Goal: Share content: Share content

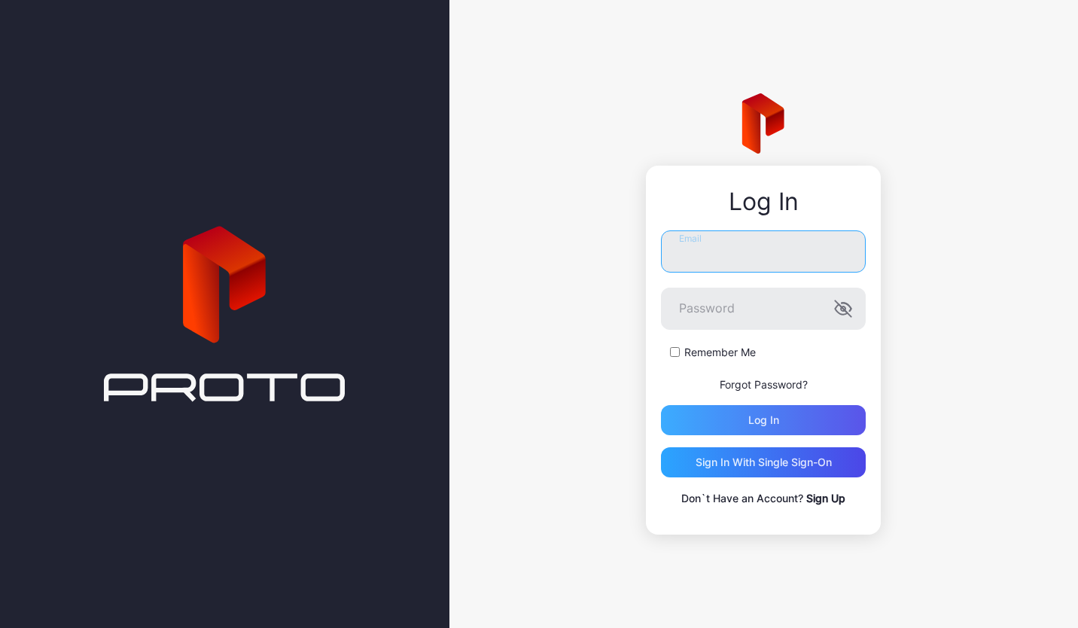
type input "**********"
click at [749, 422] on div "Log in" at bounding box center [764, 420] width 31 height 12
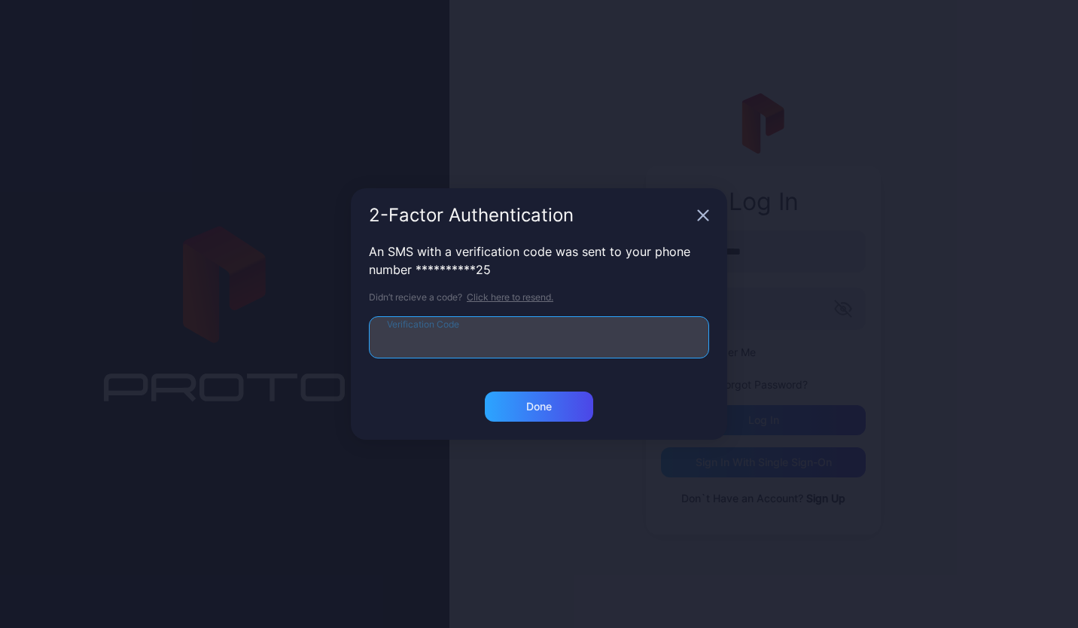
click at [493, 350] on input "Verification Code" at bounding box center [539, 337] width 340 height 42
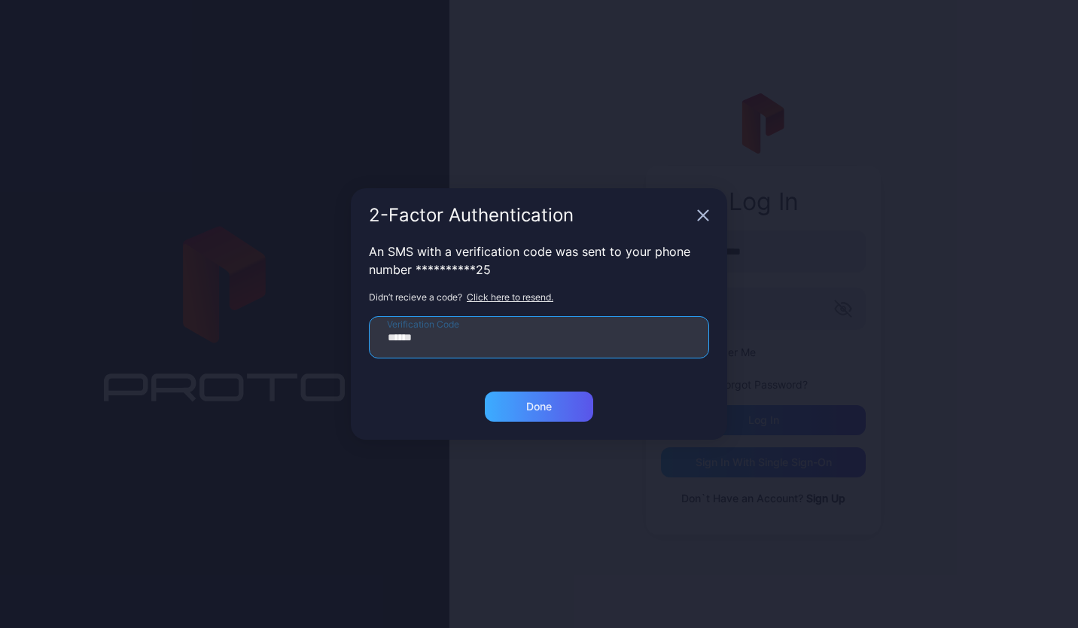
type input "******"
click at [538, 403] on div "Done" at bounding box center [539, 407] width 26 height 12
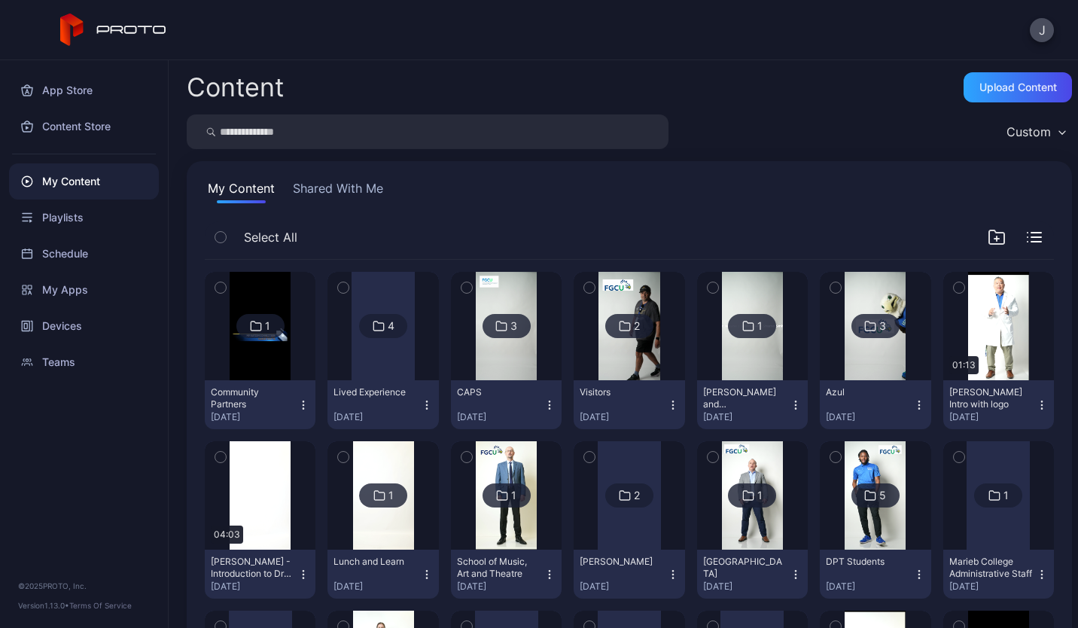
click at [378, 355] on div at bounding box center [383, 326] width 63 height 108
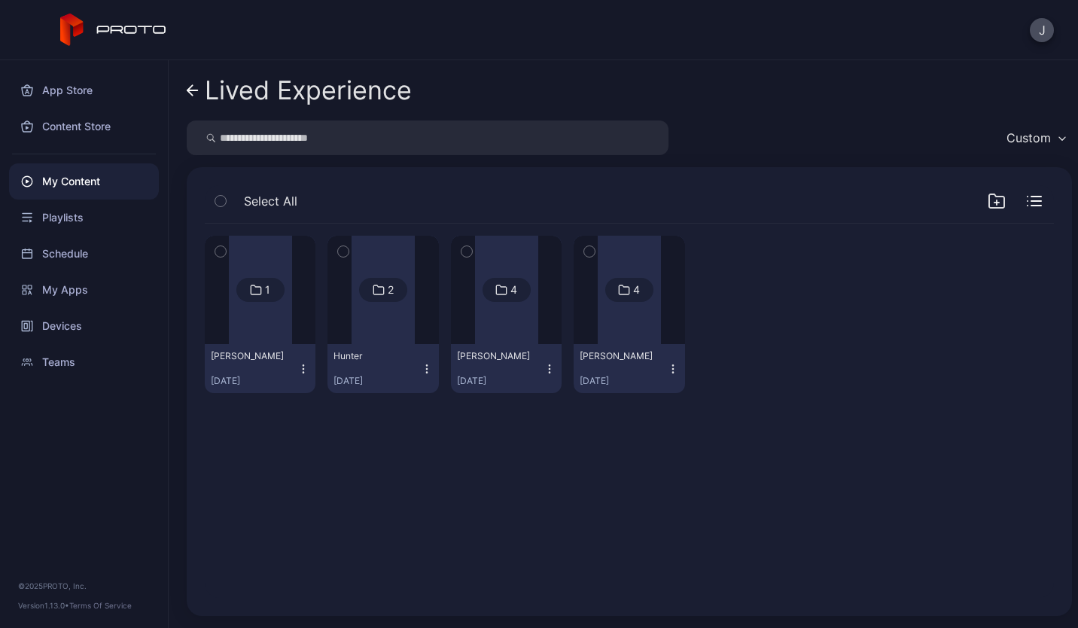
click at [378, 319] on div at bounding box center [383, 290] width 63 height 108
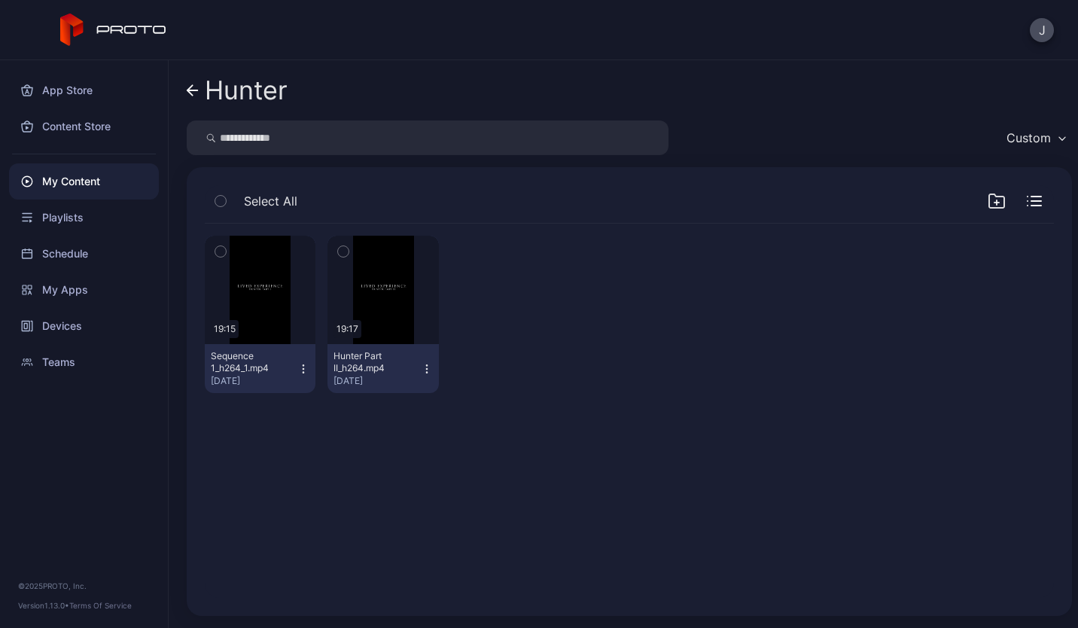
click at [186, 90] on div "Hunter Custom Select All Preview 19:15 Sequence 1_h264_1.mp4 [DATE] Preview 19:…" at bounding box center [624, 344] width 910 height 568
click at [193, 92] on icon at bounding box center [193, 90] width 12 height 13
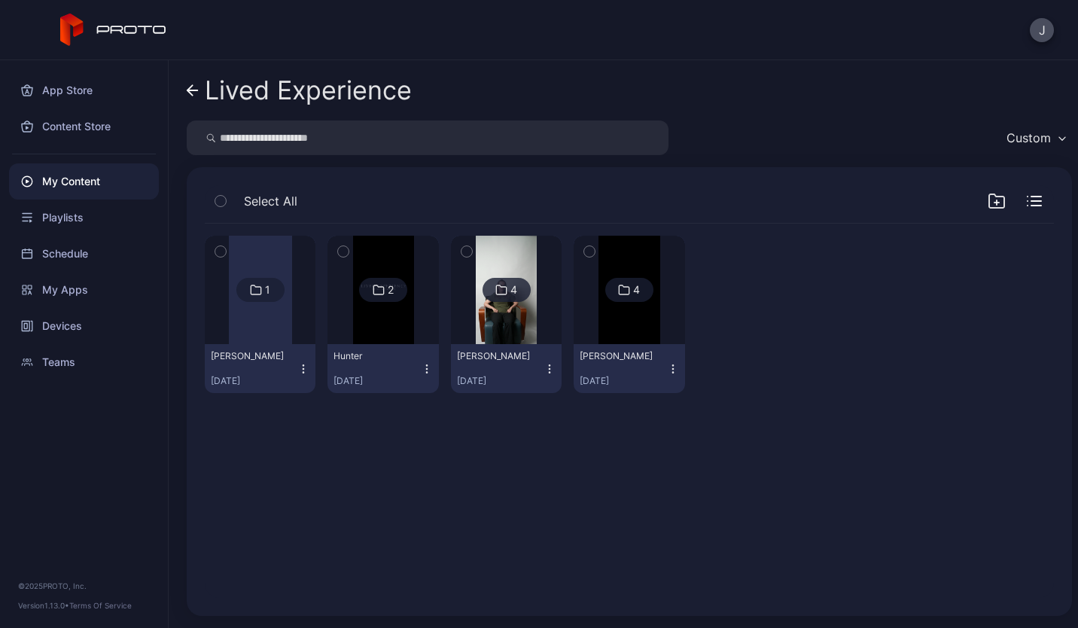
click at [519, 346] on button "[PERSON_NAME] [DATE]" at bounding box center [506, 368] width 111 height 49
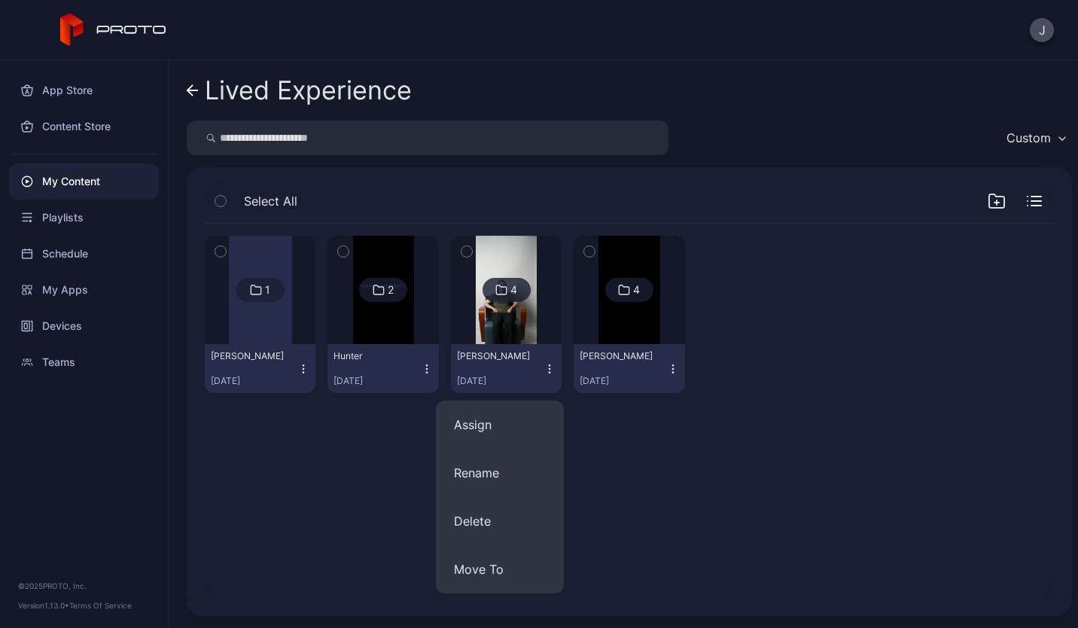
click at [490, 335] on img at bounding box center [506, 290] width 61 height 108
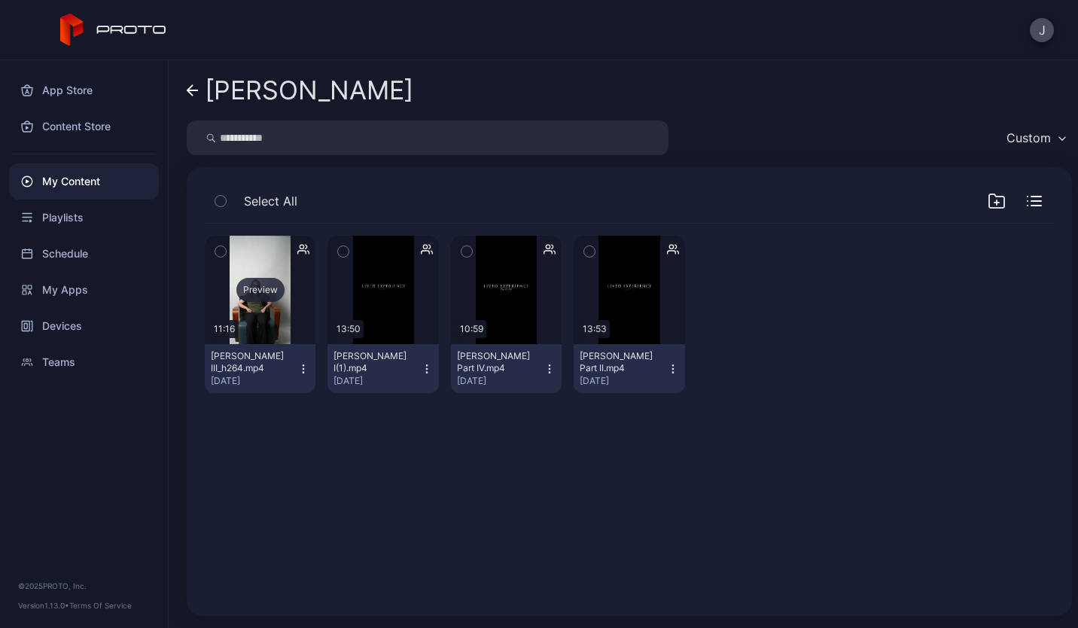
click at [279, 333] on div "Preview" at bounding box center [260, 290] width 111 height 108
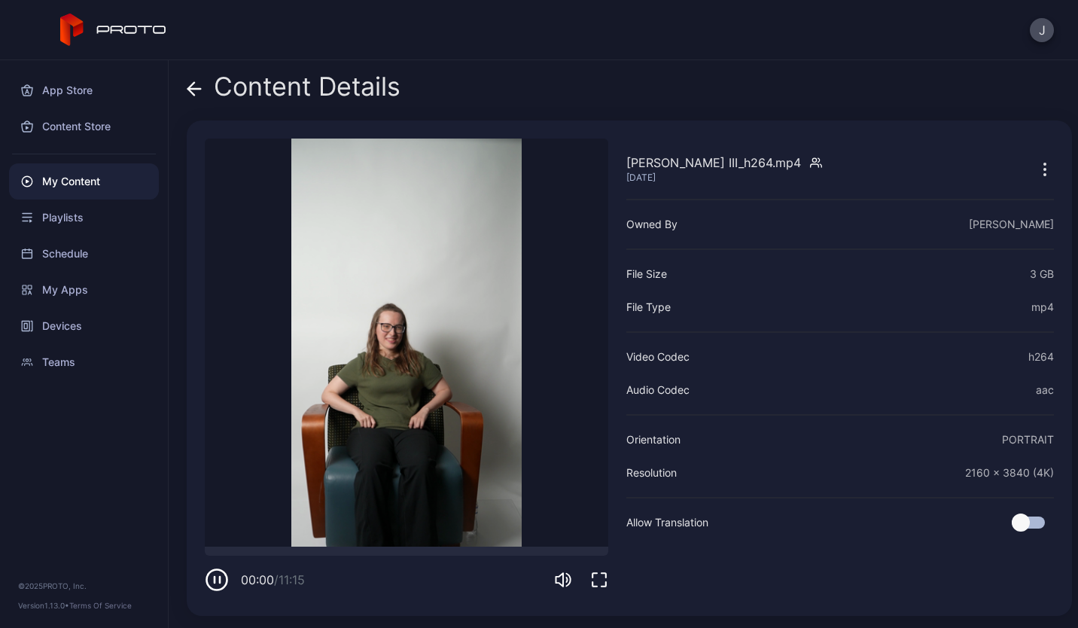
click at [188, 90] on icon at bounding box center [191, 88] width 6 height 13
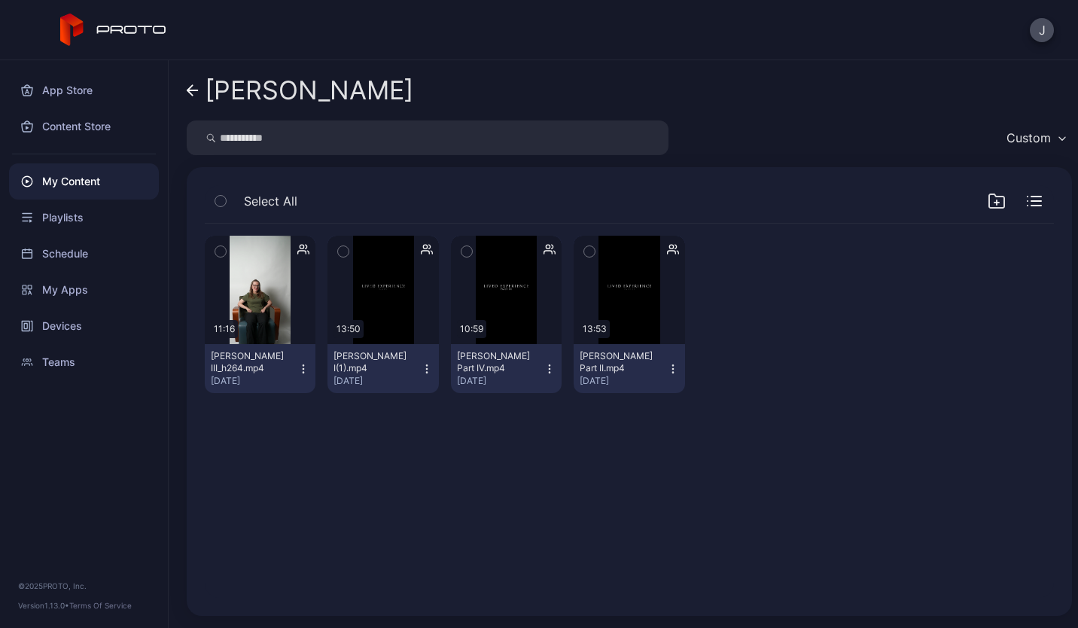
click at [301, 374] on icon "button" at bounding box center [303, 369] width 12 height 12
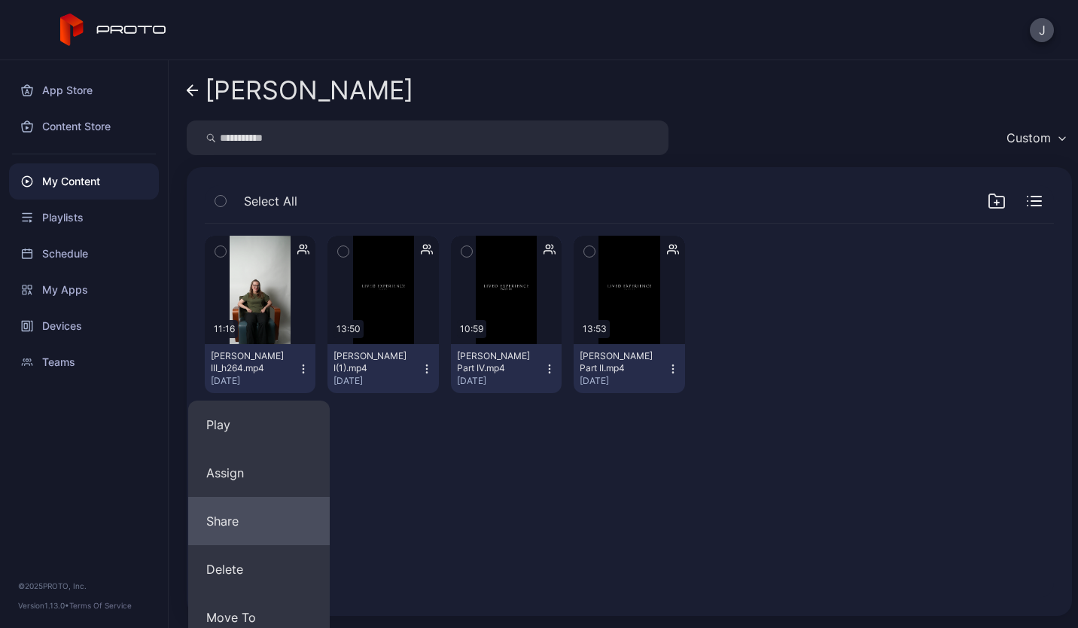
click at [270, 508] on button "Share" at bounding box center [259, 521] width 142 height 48
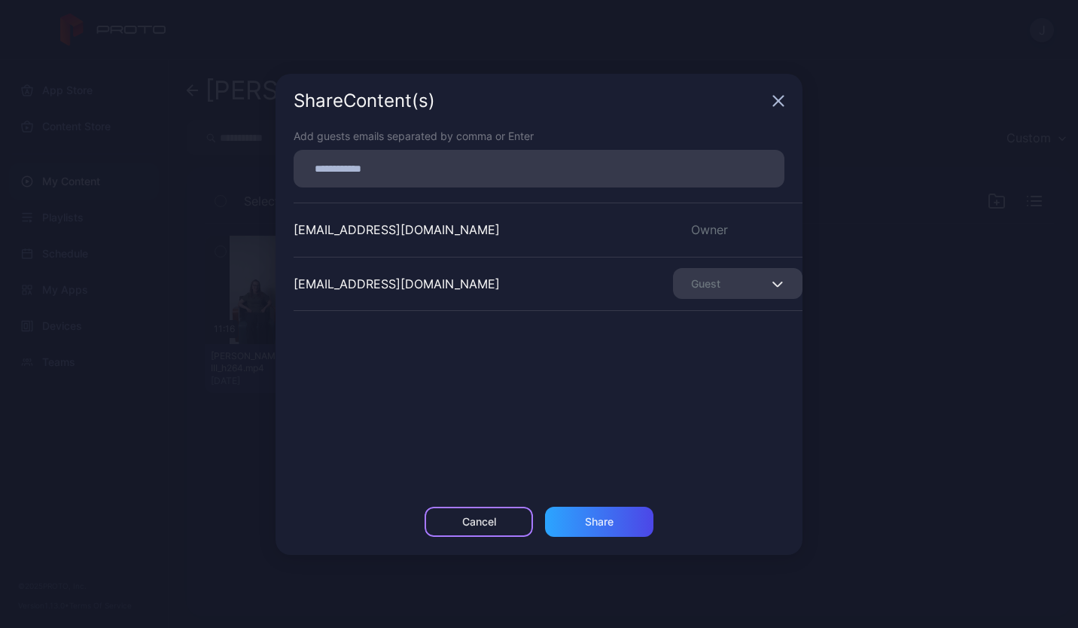
click at [477, 523] on div "Cancel" at bounding box center [479, 522] width 34 height 12
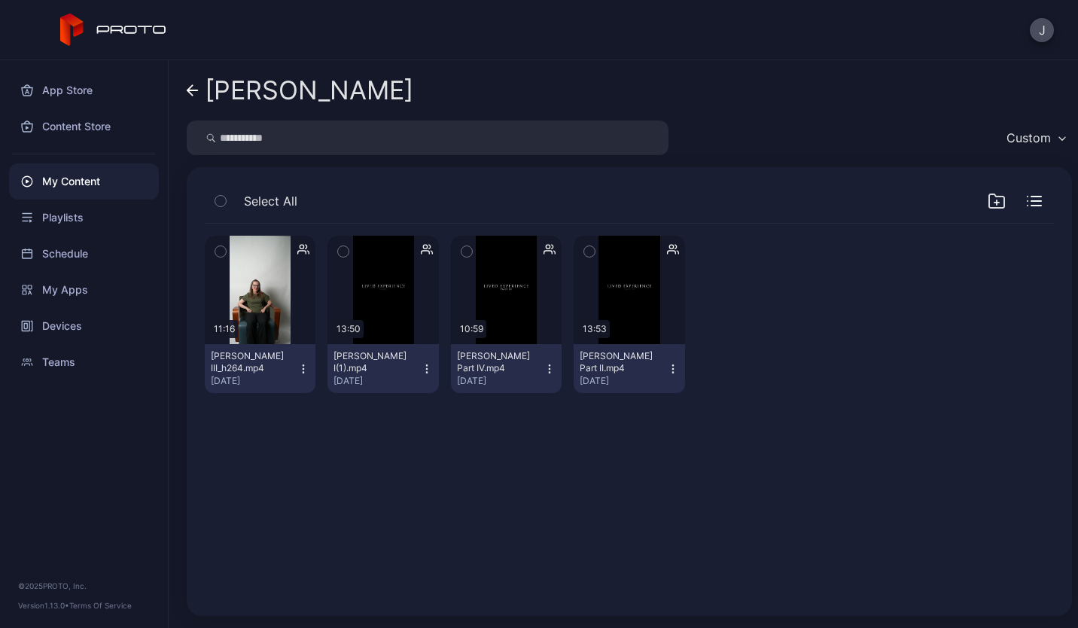
click at [421, 374] on icon "button" at bounding box center [427, 369] width 12 height 12
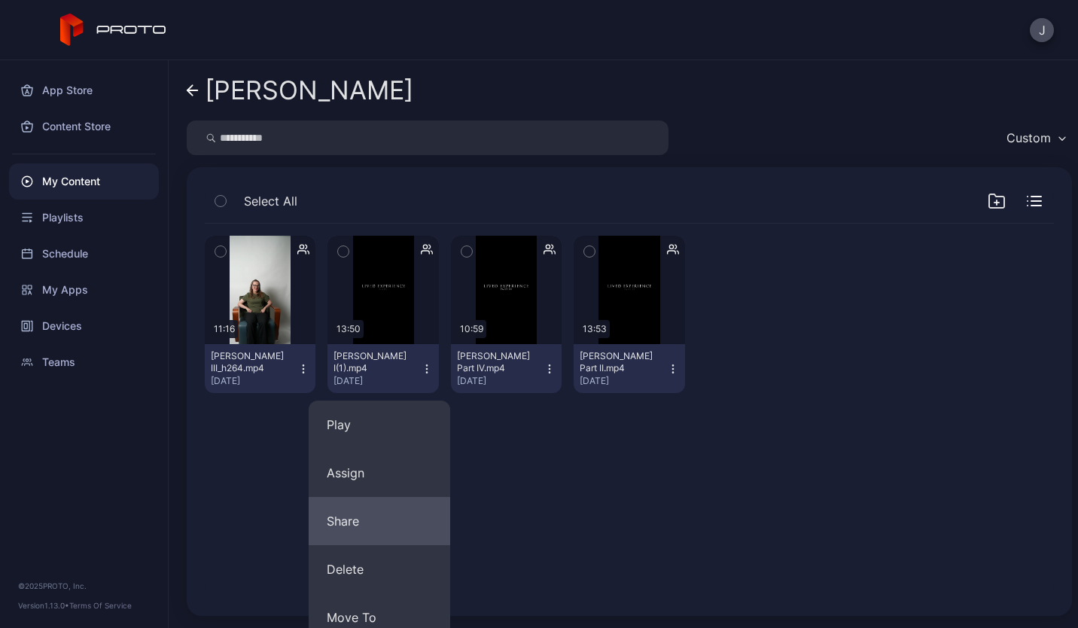
click at [390, 517] on button "Share" at bounding box center [380, 521] width 142 height 48
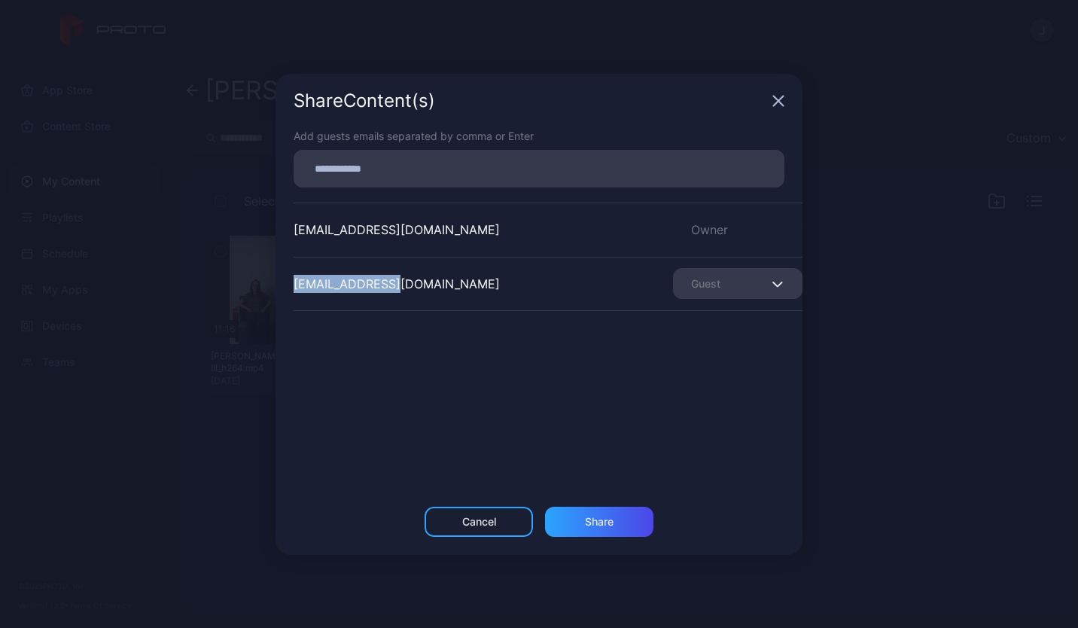
drag, startPoint x: 392, startPoint y: 286, endPoint x: 287, endPoint y: 277, distance: 105.1
click at [287, 277] on div "Add guests emails separated by comma or Enter [EMAIL_ADDRESS][DOMAIN_NAME] Owne…" at bounding box center [539, 317] width 527 height 379
copy div "[EMAIL_ADDRESS][DOMAIN_NAME]"
click at [474, 538] on div "Cancel Share" at bounding box center [539, 531] width 527 height 48
click at [470, 516] on div "Cancel" at bounding box center [479, 522] width 34 height 12
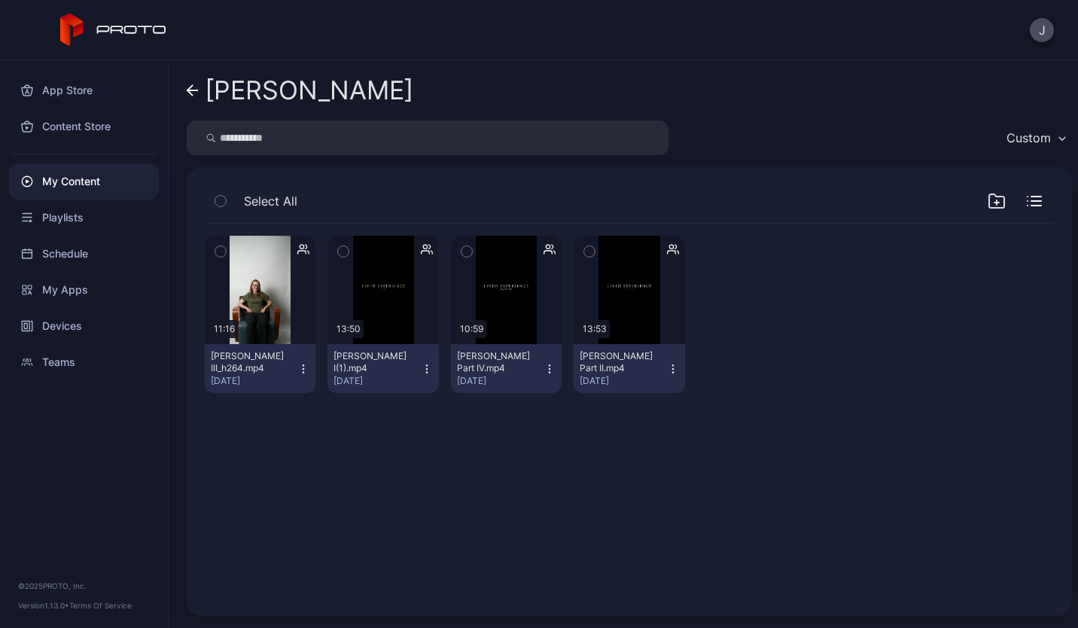
click at [194, 91] on icon at bounding box center [193, 90] width 12 height 13
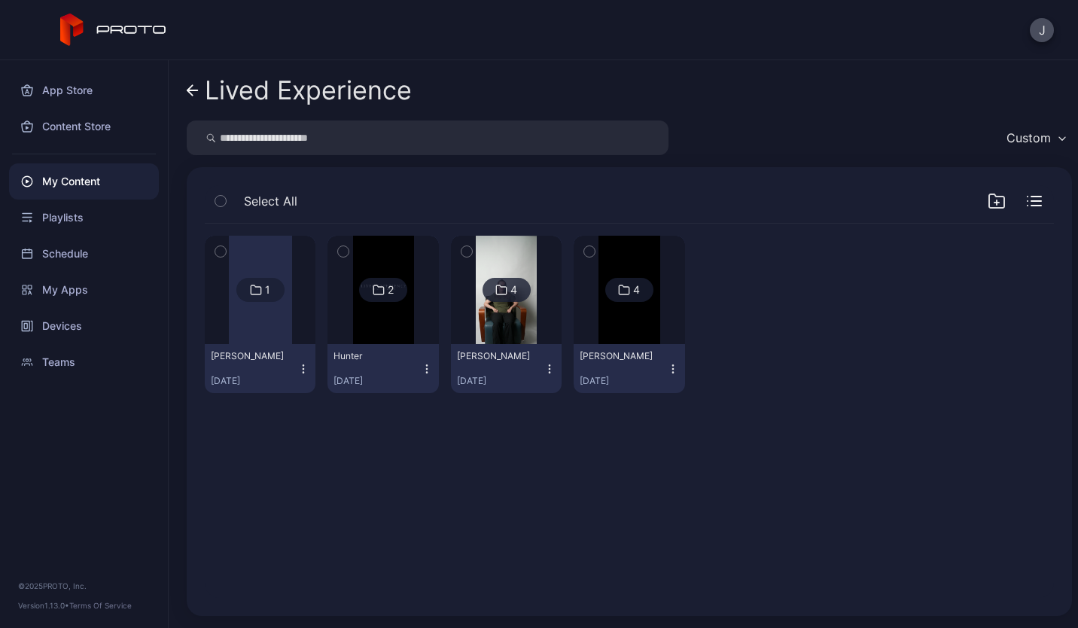
click at [395, 355] on div "Hunter" at bounding box center [375, 356] width 83 height 12
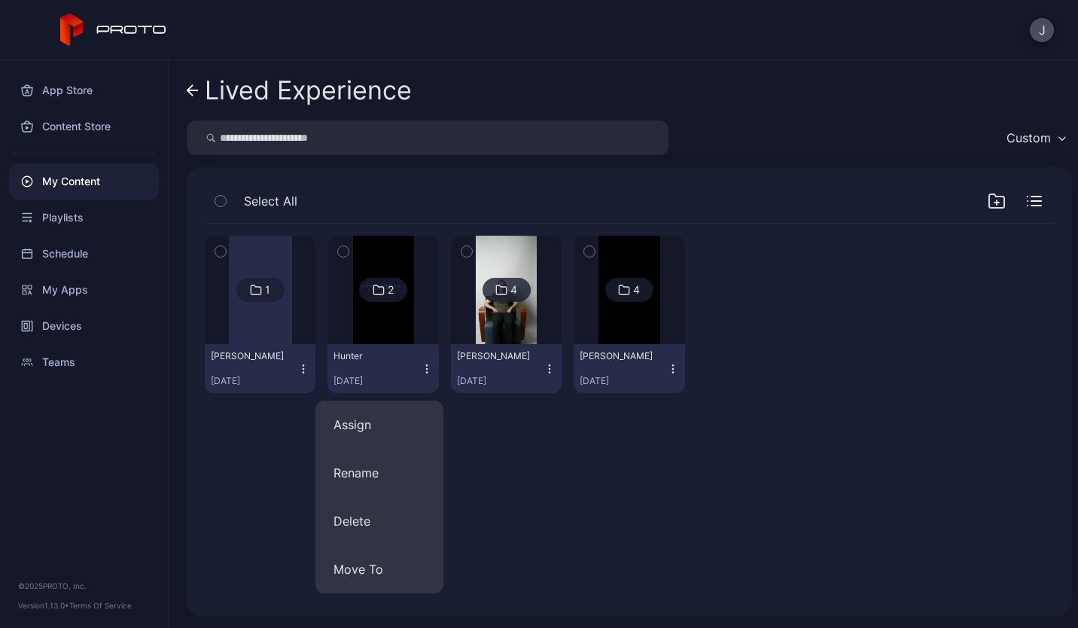
click at [388, 342] on img at bounding box center [383, 290] width 61 height 108
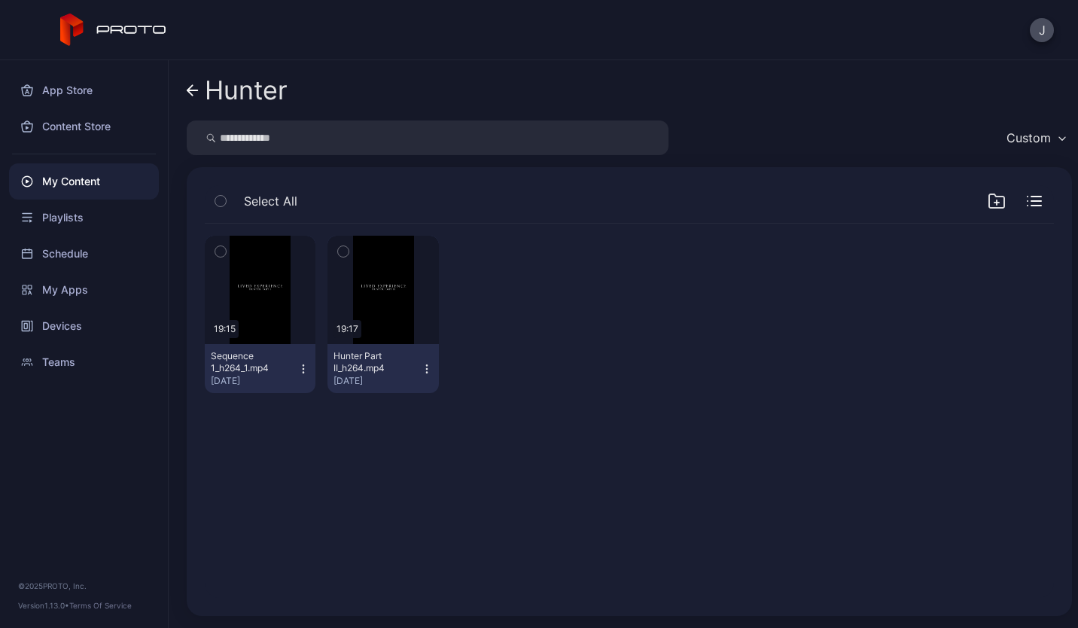
click at [422, 374] on icon "button" at bounding box center [427, 369] width 12 height 12
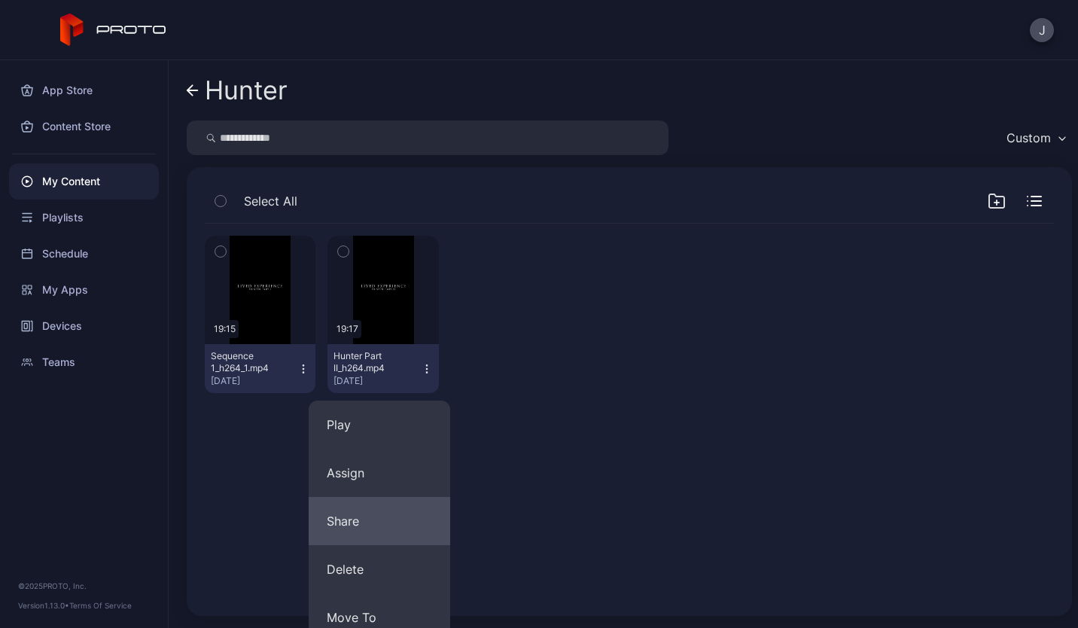
click at [385, 516] on button "Share" at bounding box center [380, 521] width 142 height 48
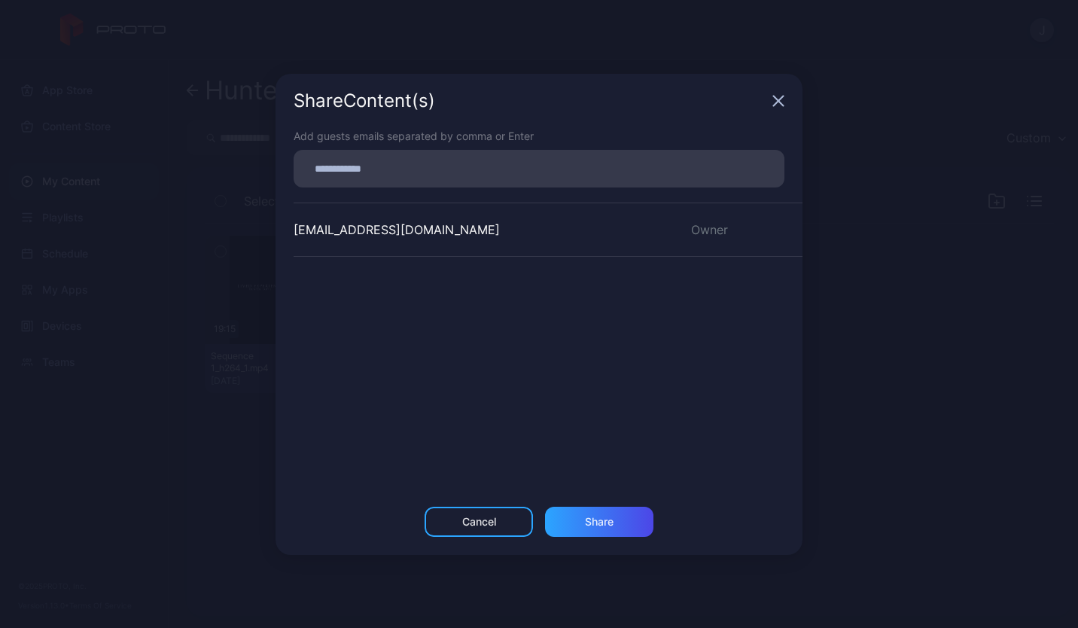
click at [368, 174] on input at bounding box center [539, 169] width 473 height 20
paste input
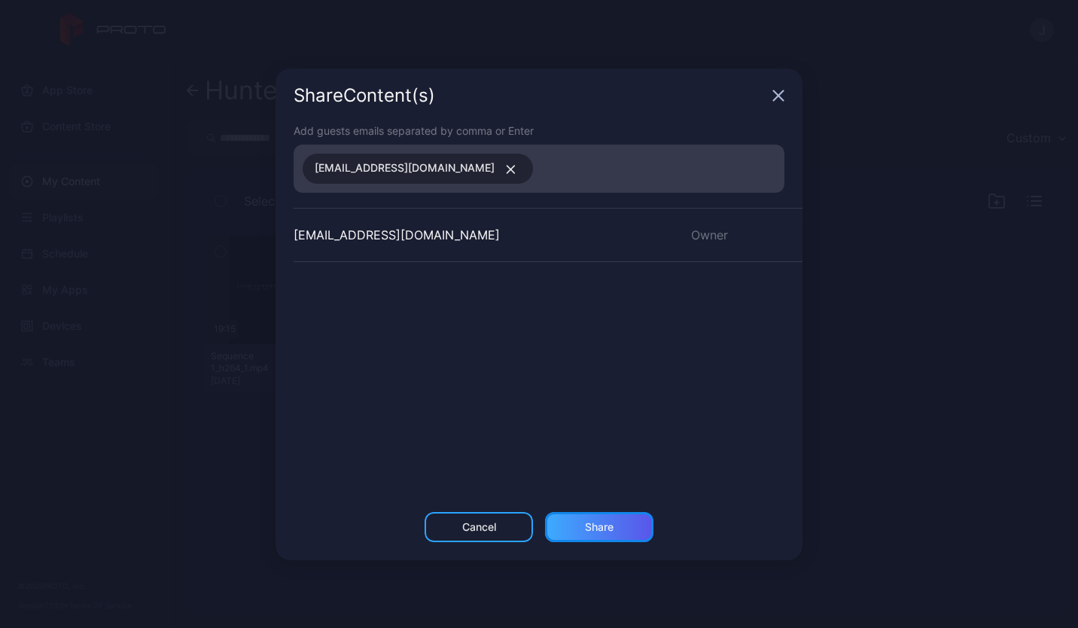
click at [585, 524] on div "Share" at bounding box center [599, 527] width 29 height 12
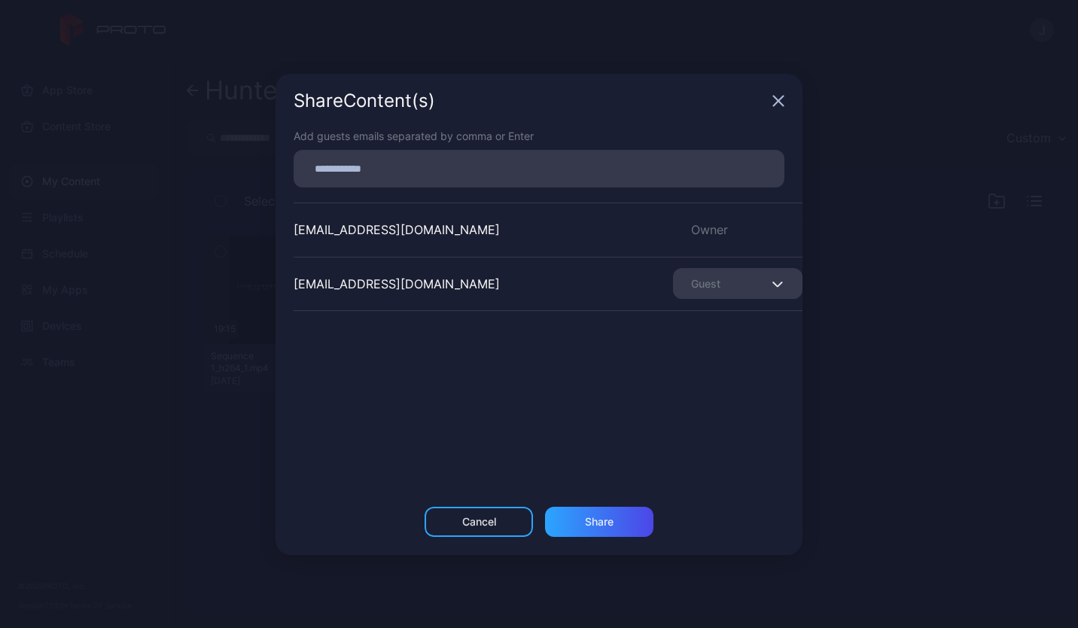
click at [770, 97] on div "Share Content (s)" at bounding box center [539, 101] width 527 height 54
click at [773, 100] on icon "button" at bounding box center [779, 101] width 12 height 12
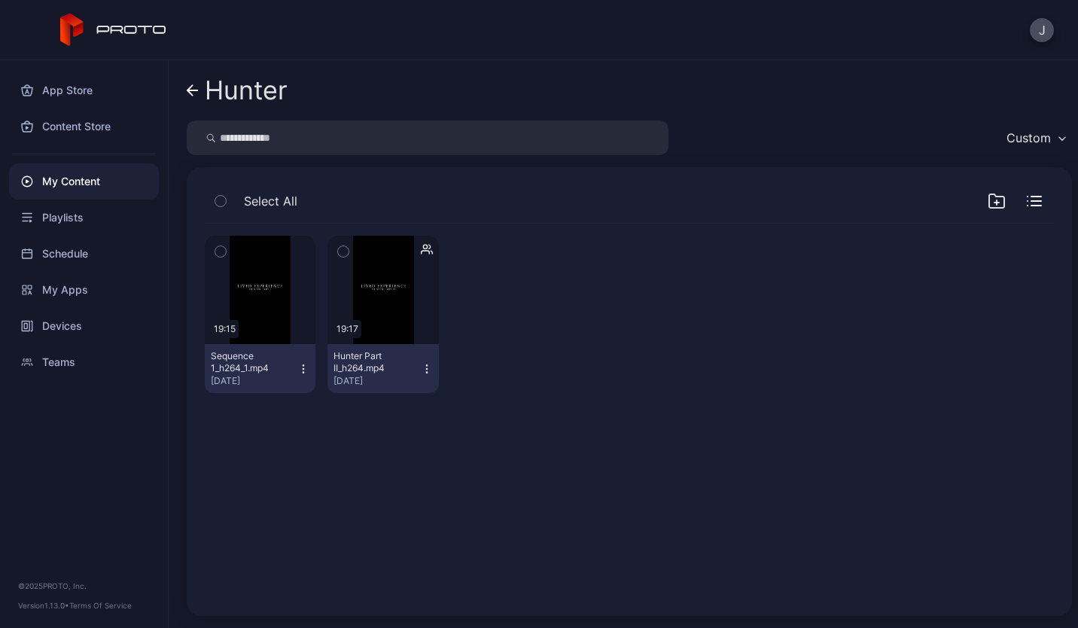
click at [304, 372] on icon "button" at bounding box center [304, 372] width 1 height 1
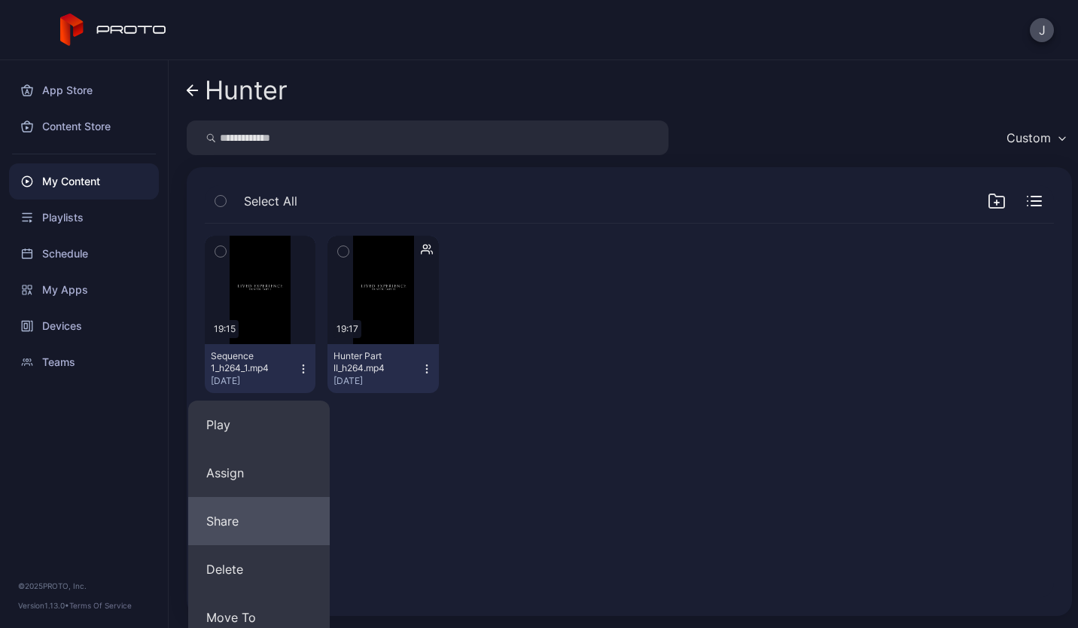
click at [279, 508] on button "Share" at bounding box center [259, 521] width 142 height 48
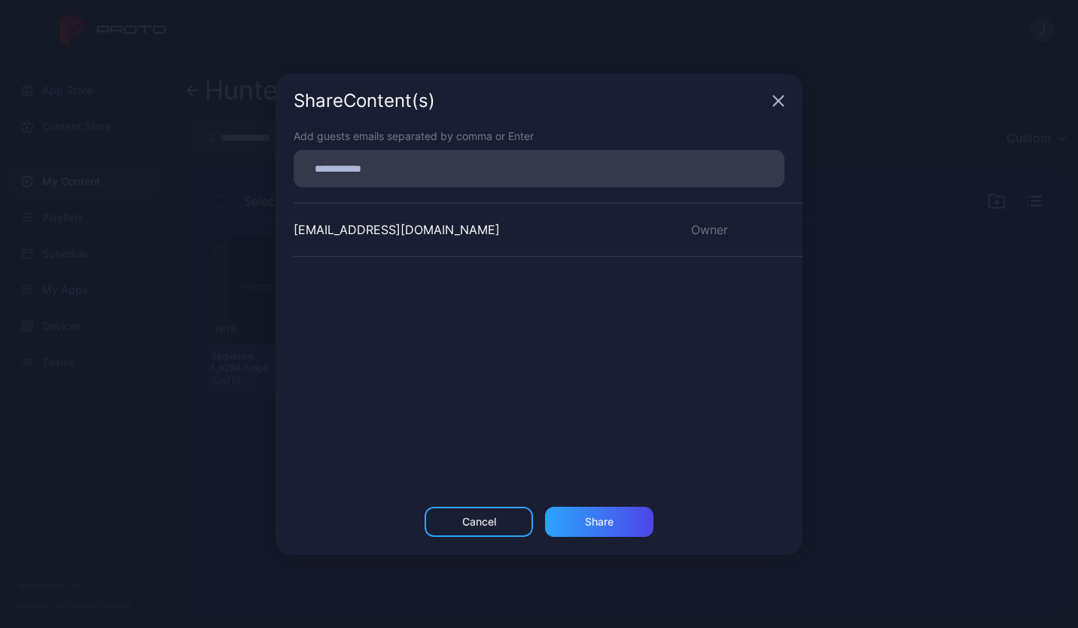
click at [406, 171] on input at bounding box center [539, 169] width 473 height 20
paste input
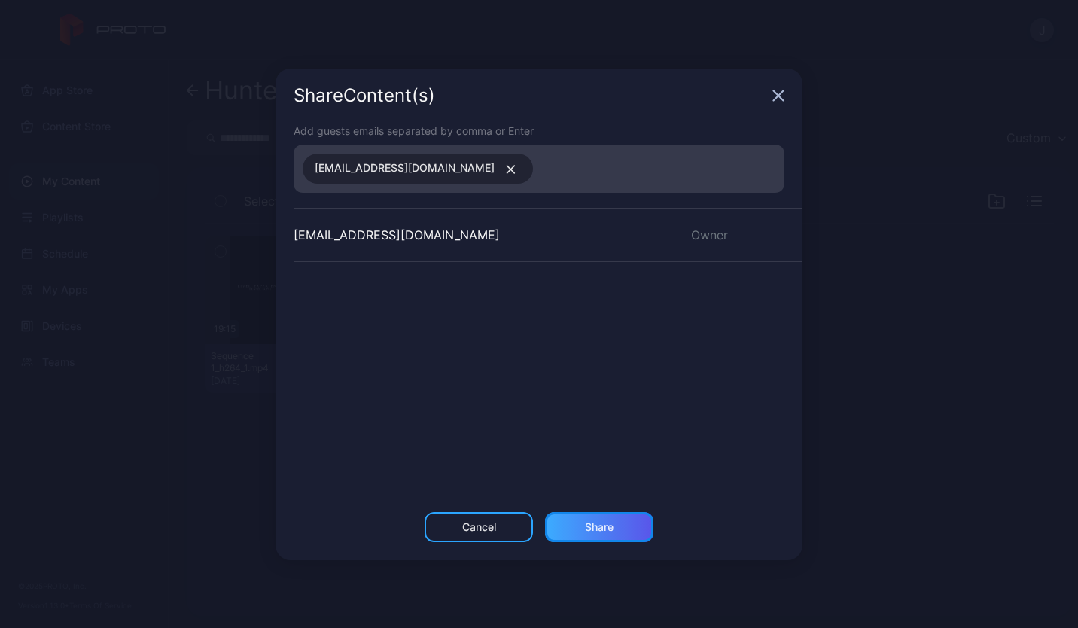
click at [602, 521] on div "Share" at bounding box center [599, 527] width 29 height 12
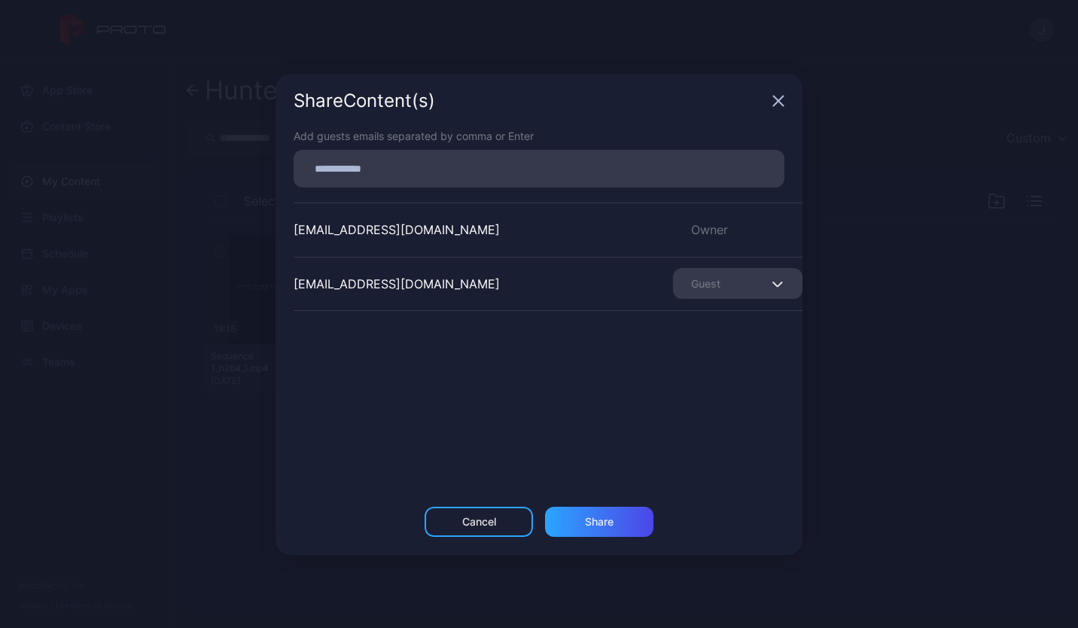
click at [779, 100] on icon "button" at bounding box center [779, 101] width 10 height 10
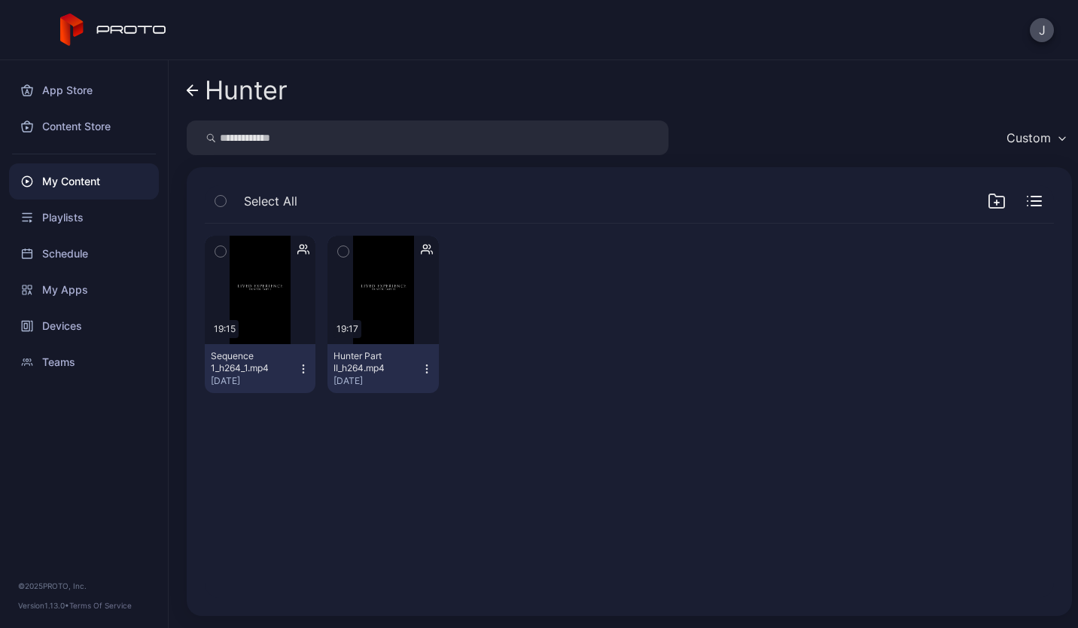
click at [197, 88] on icon at bounding box center [193, 90] width 12 height 13
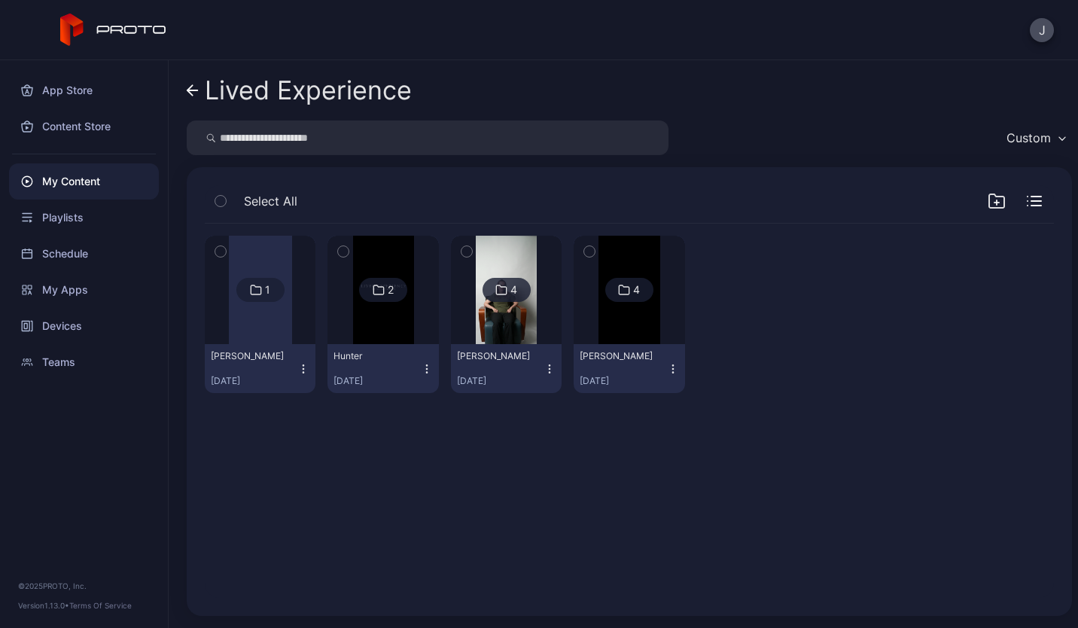
click at [390, 332] on img at bounding box center [383, 290] width 61 height 108
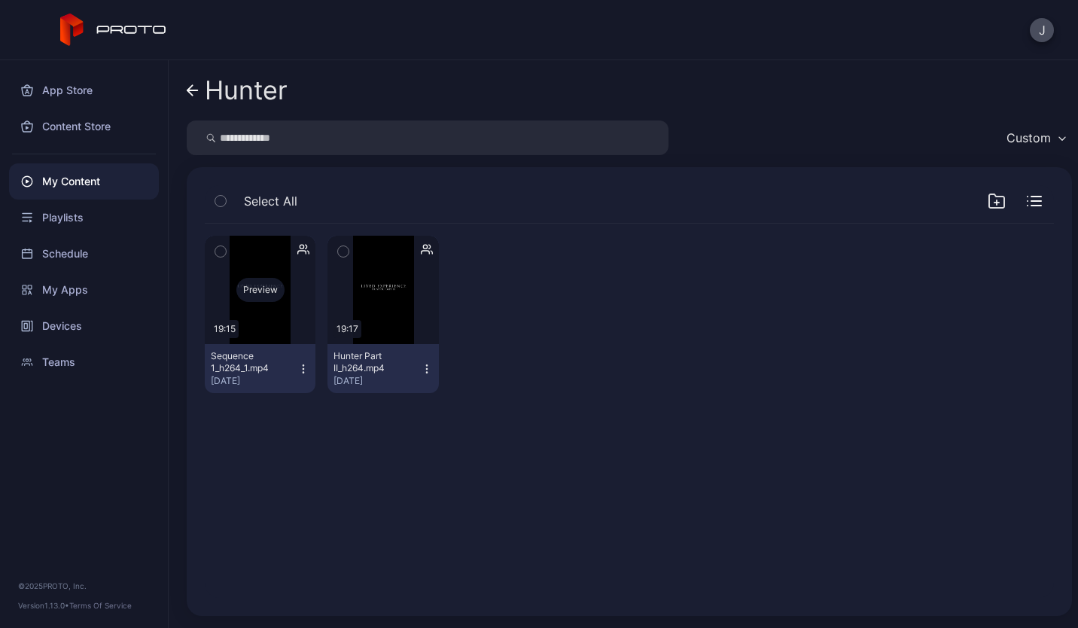
click at [275, 292] on div "Preview" at bounding box center [260, 290] width 48 height 24
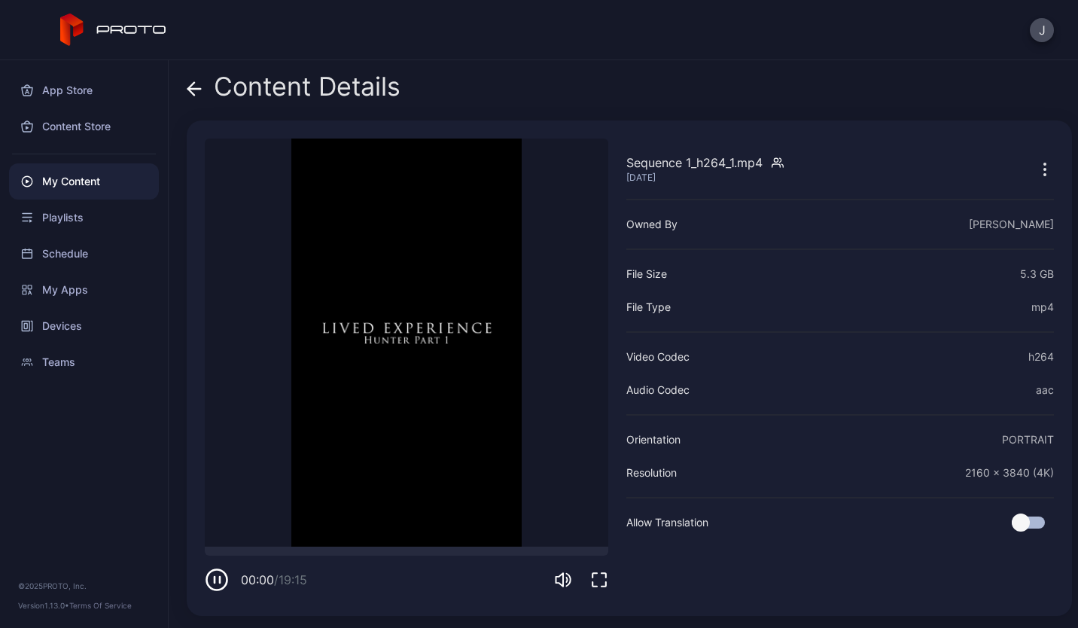
click at [220, 577] on icon "button" at bounding box center [220, 580] width 0 height 6
click at [221, 577] on icon "button" at bounding box center [217, 580] width 24 height 24
click at [220, 577] on icon "button" at bounding box center [220, 580] width 0 height 6
click at [256, 550] on div at bounding box center [407, 551] width 404 height 9
click at [326, 552] on div at bounding box center [407, 551] width 404 height 9
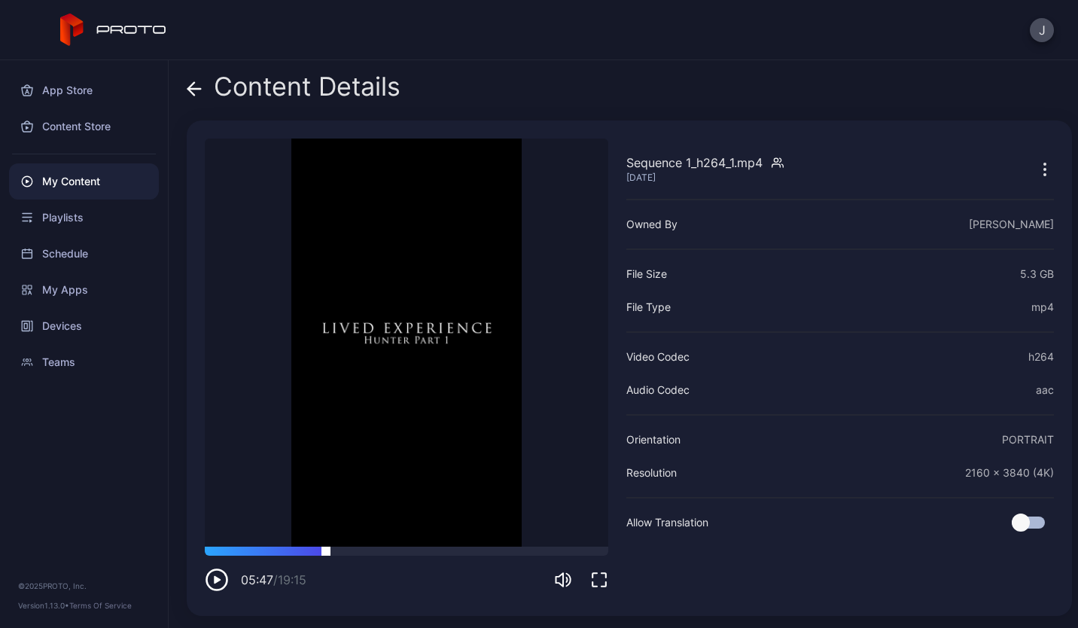
click at [407, 548] on div at bounding box center [407, 551] width 404 height 9
click at [273, 553] on div at bounding box center [407, 551] width 404 height 9
click at [219, 584] on icon "button" at bounding box center [217, 580] width 24 height 24
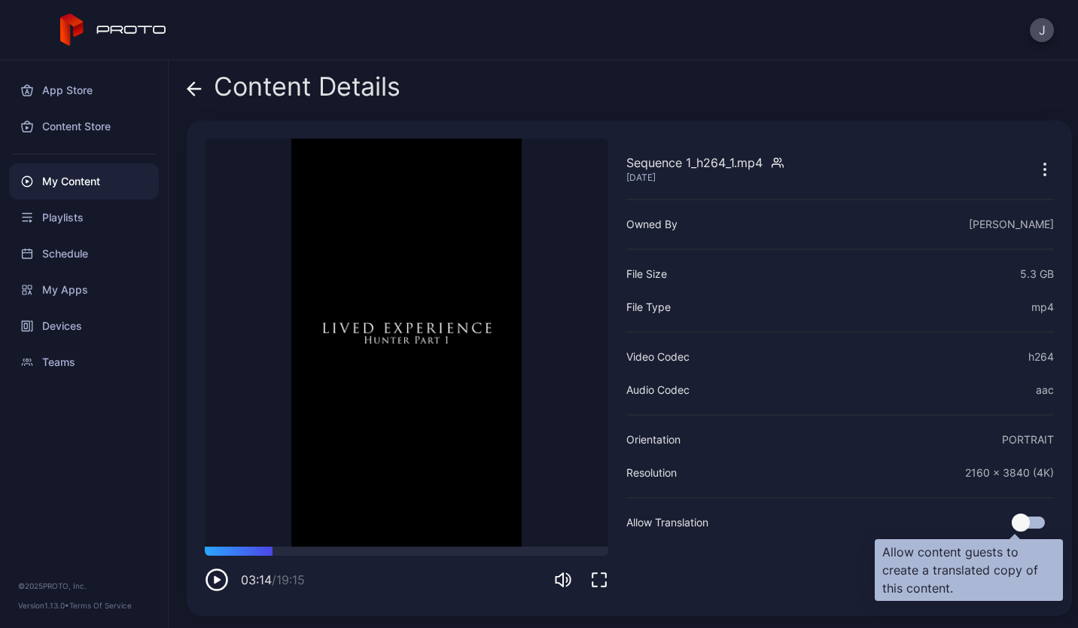
click at [1016, 523] on div at bounding box center [1028, 523] width 33 height 12
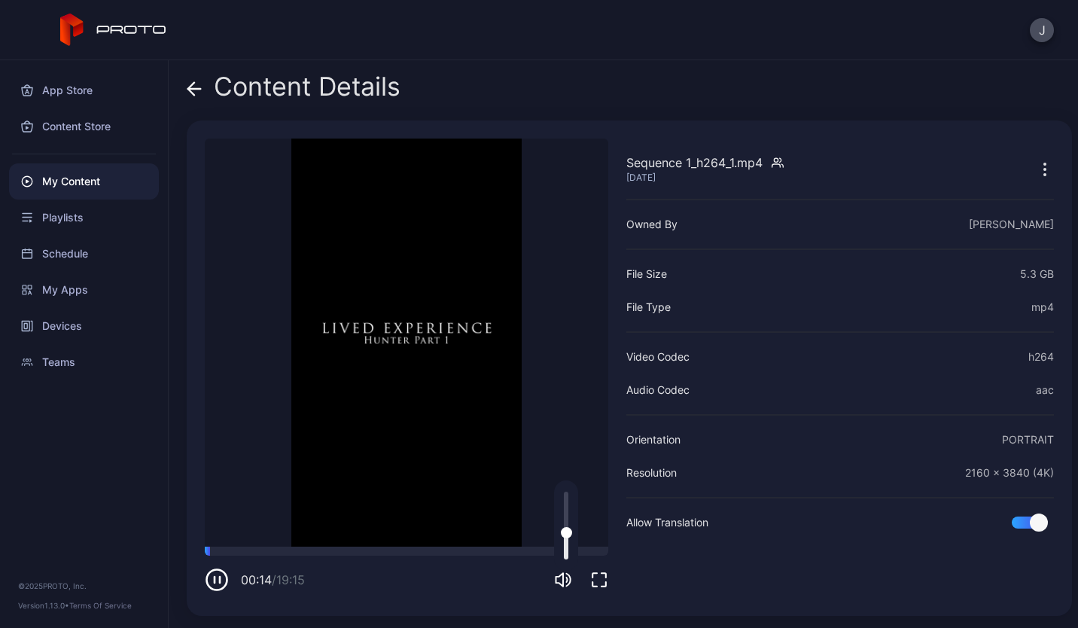
drag, startPoint x: 566, startPoint y: 498, endPoint x: 567, endPoint y: 533, distance: 35.4
click at [567, 533] on div at bounding box center [566, 532] width 11 height 11
click at [217, 582] on icon "button" at bounding box center [217, 580] width 24 height 24
click at [59, 175] on div "My Content" at bounding box center [84, 181] width 150 height 36
